Goal: Information Seeking & Learning: Learn about a topic

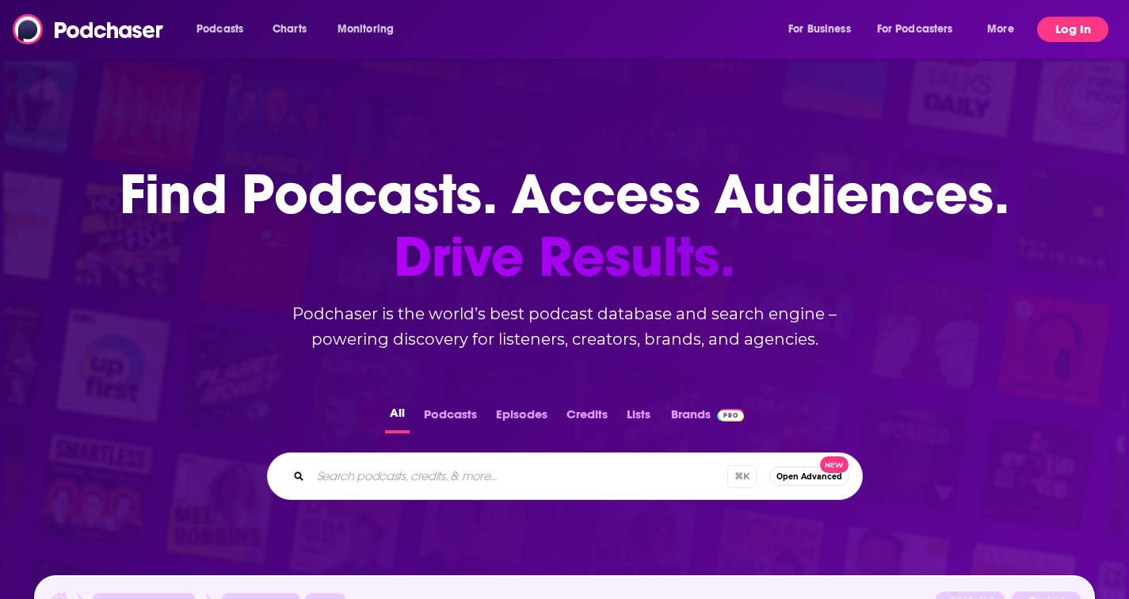
click at [1072, 32] on button "Log In" at bounding box center [1073, 29] width 71 height 25
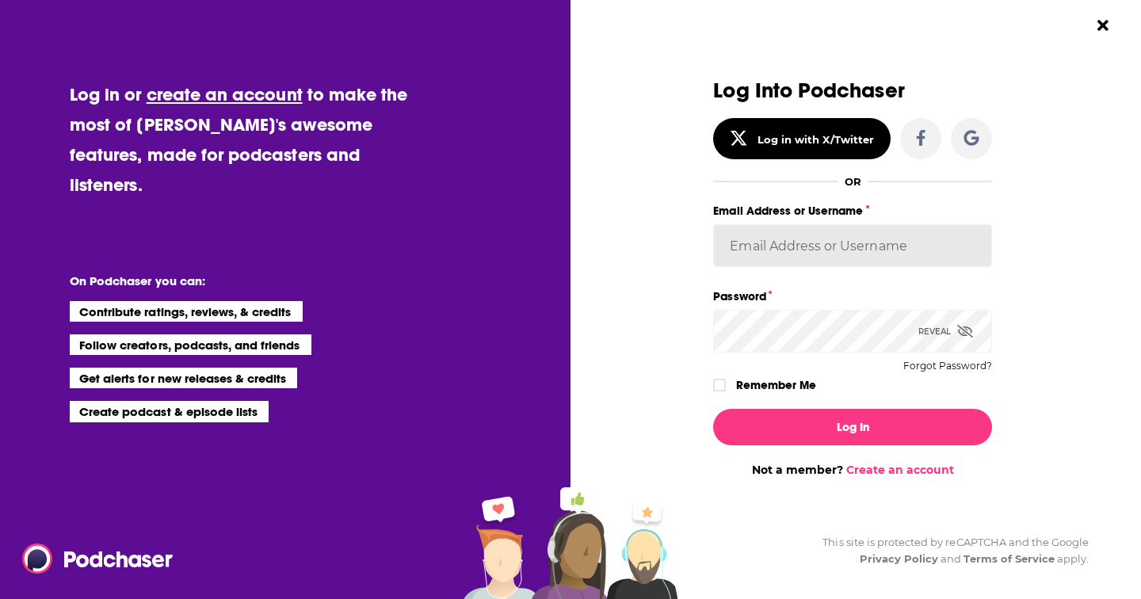
type input "ei1745"
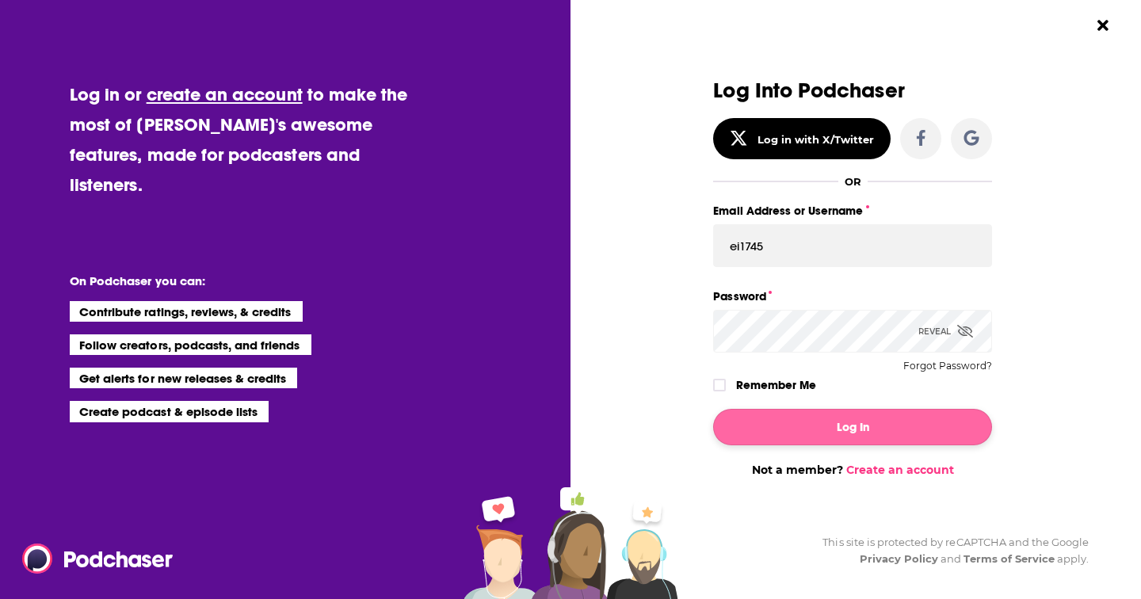
click at [876, 438] on button "Log In" at bounding box center [852, 427] width 279 height 36
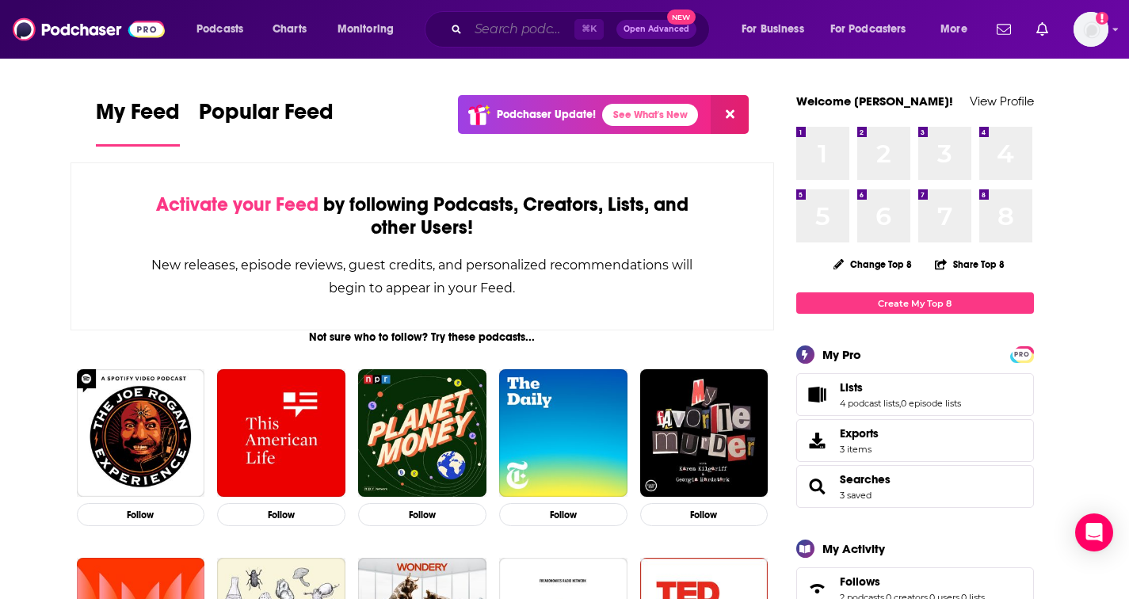
click at [493, 28] on input "Search podcasts, credits, & more..." at bounding box center [521, 29] width 106 height 25
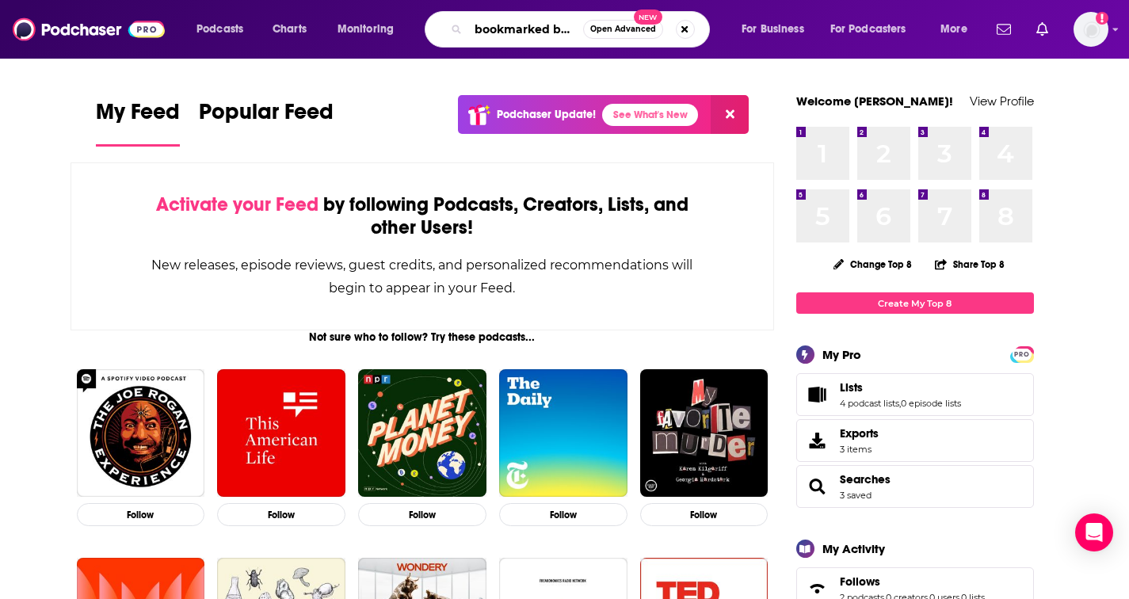
type input "bookmarked by [PERSON_NAME]'s book club"
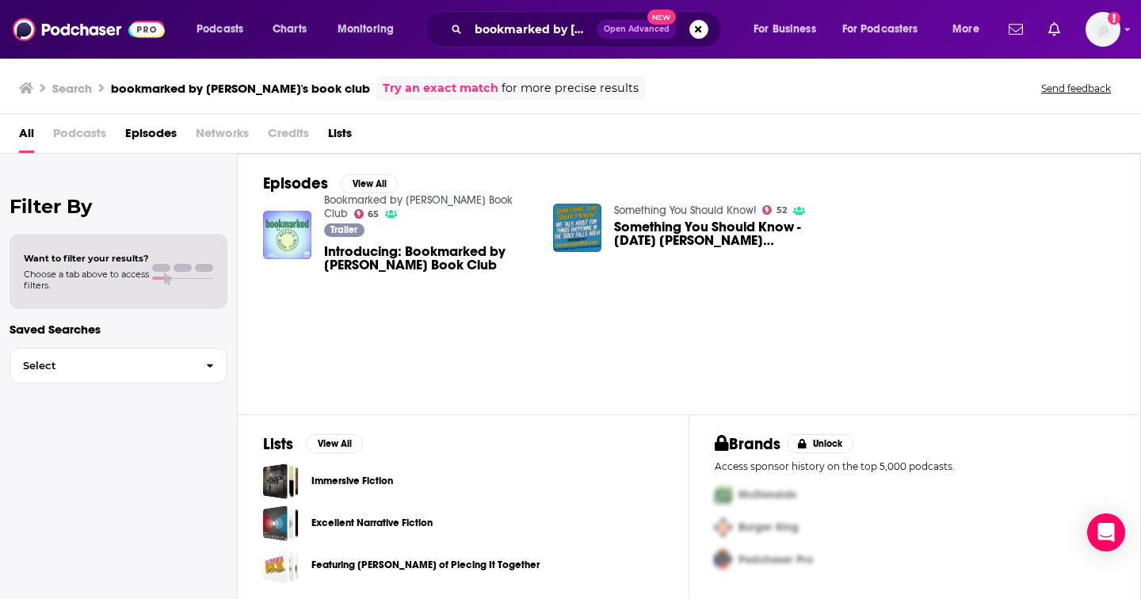
click at [272, 225] on img "Introducing: Bookmarked by Reese’s Book Club" at bounding box center [287, 235] width 48 height 48
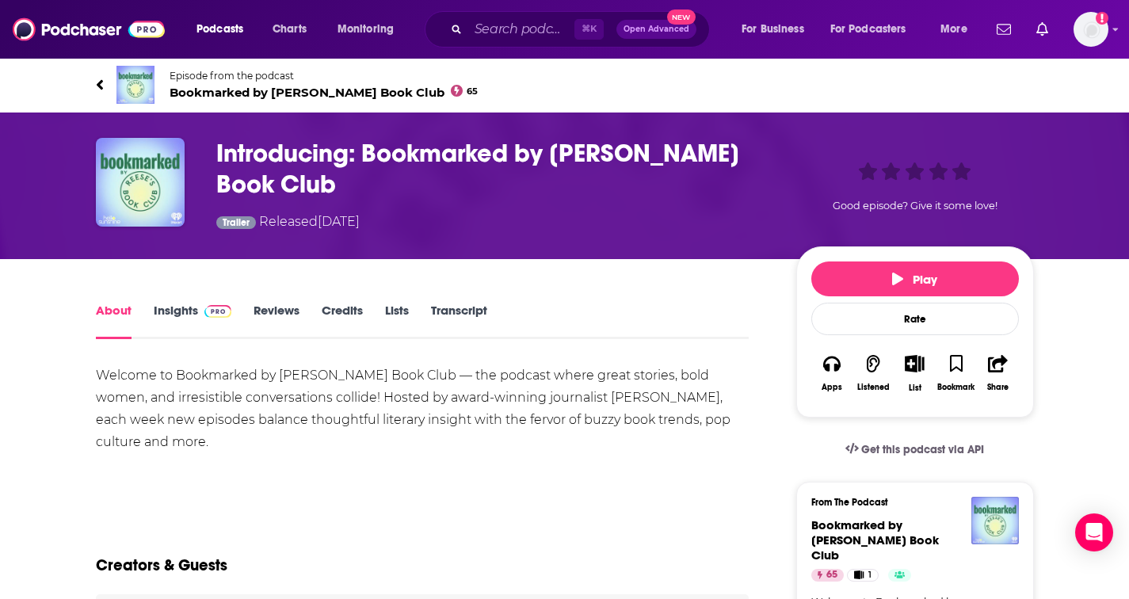
click at [179, 304] on link "Insights" at bounding box center [193, 321] width 78 height 36
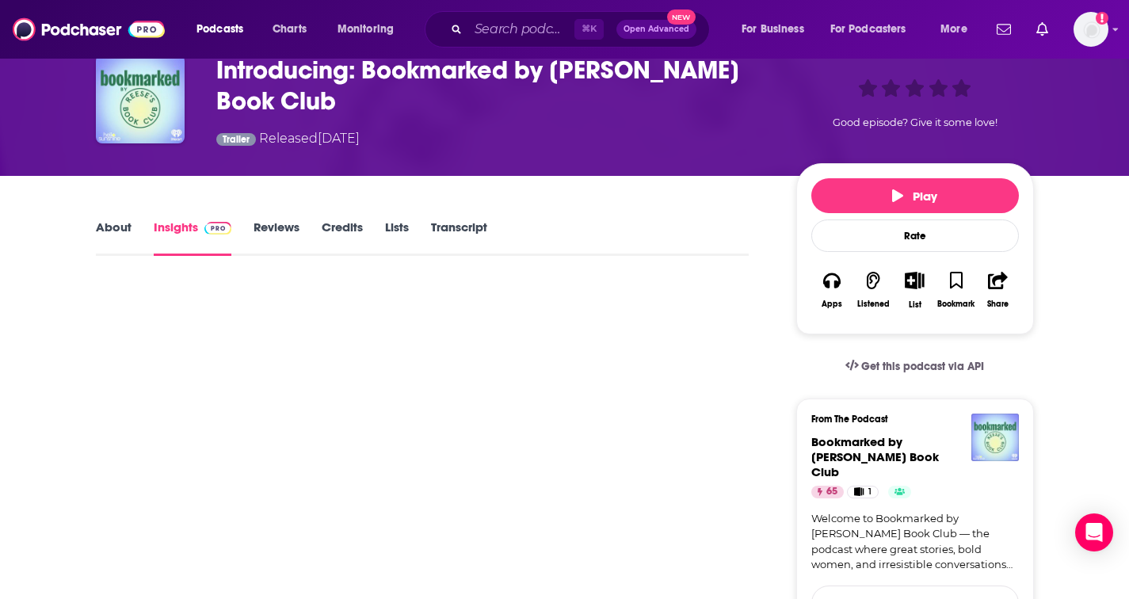
scroll to position [138, 0]
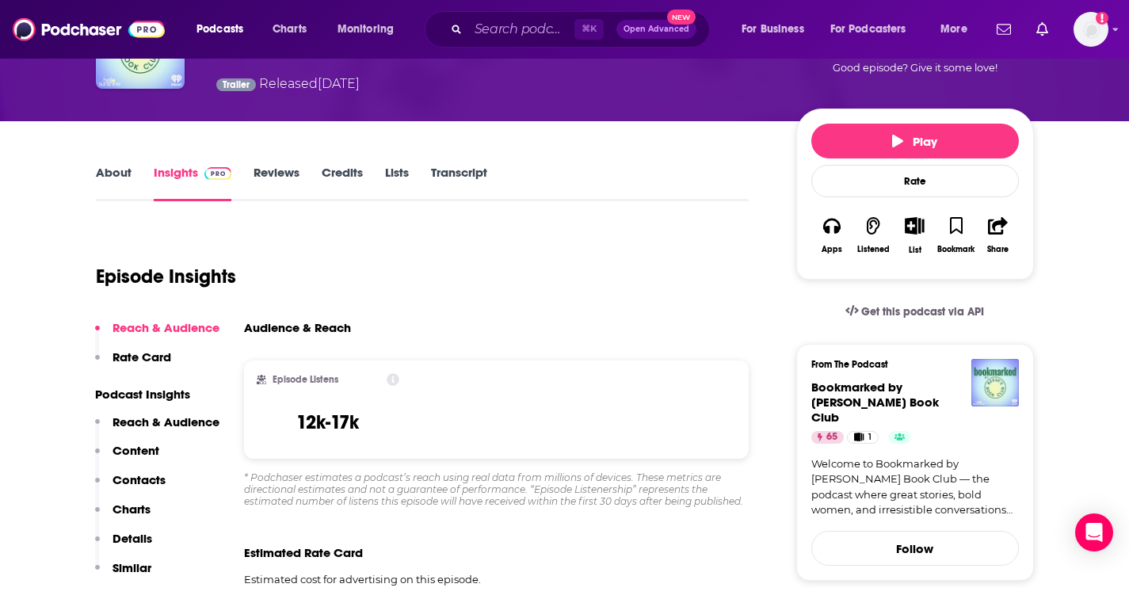
click at [392, 373] on icon at bounding box center [393, 379] width 13 height 13
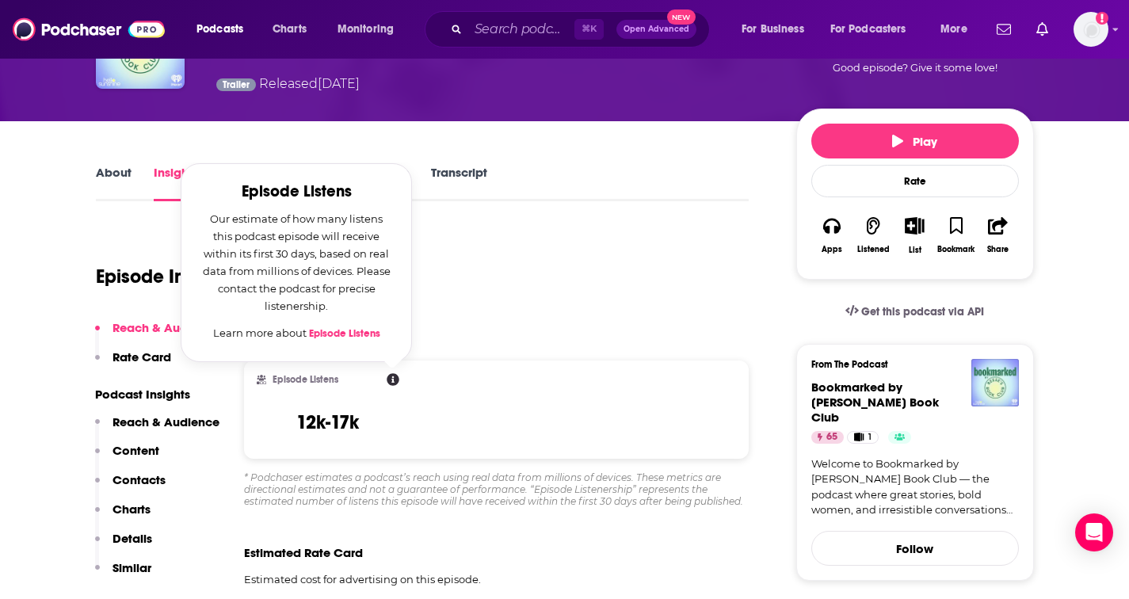
click at [495, 296] on div "Episode Insights" at bounding box center [423, 267] width 654 height 81
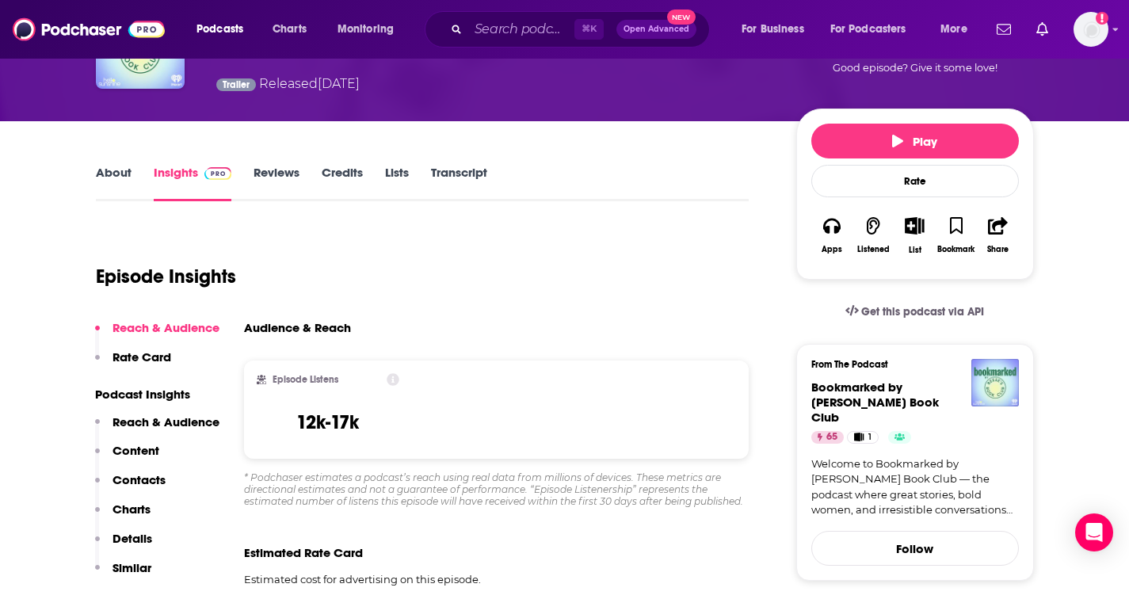
scroll to position [0, 0]
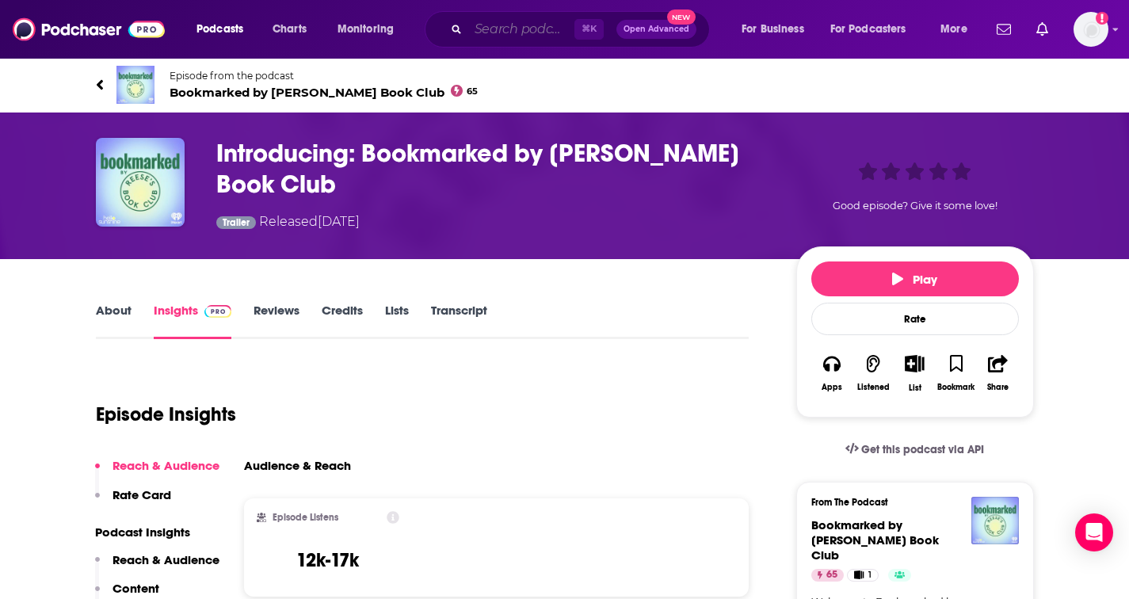
click at [499, 32] on input "Search podcasts, credits, & more..." at bounding box center [521, 29] width 106 height 25
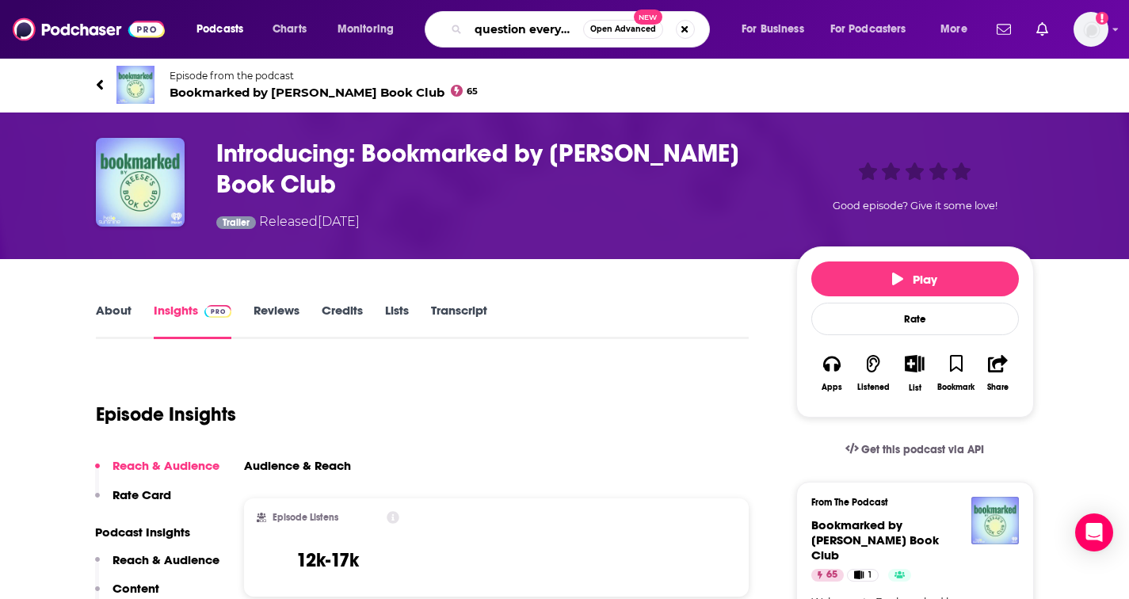
type input "question everything"
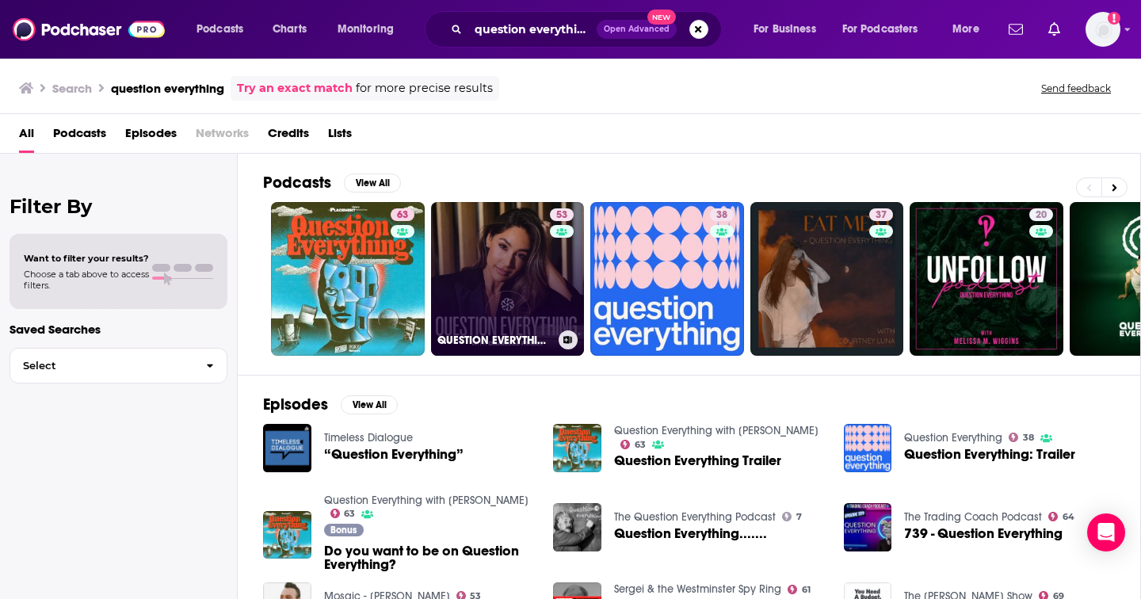
click at [471, 293] on link "53 QUESTION EVERYTHING" at bounding box center [508, 279] width 154 height 154
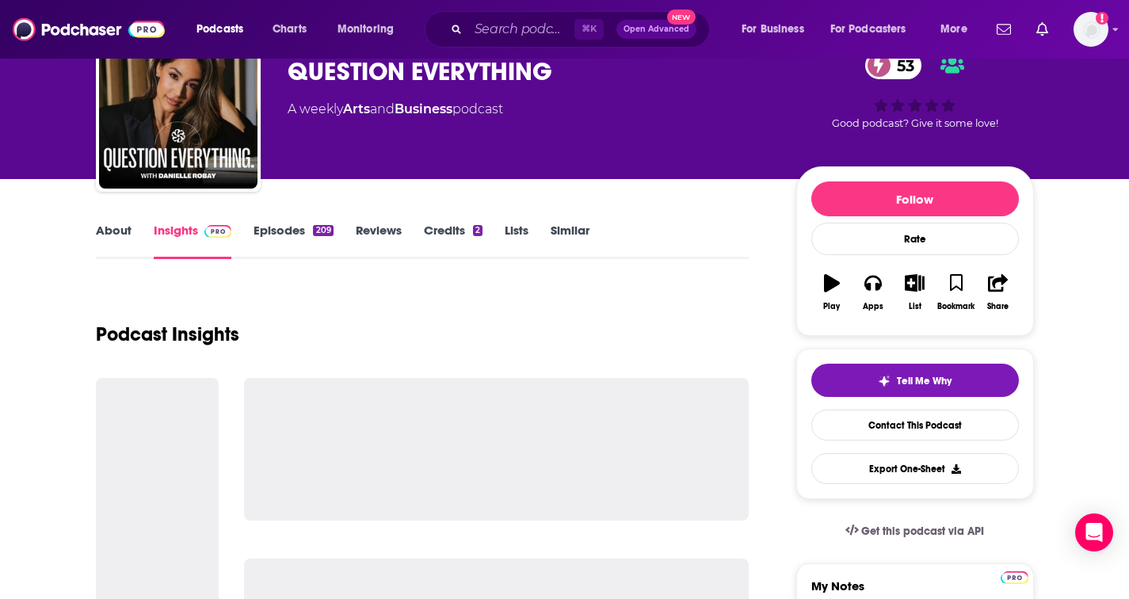
scroll to position [182, 0]
